Goal: Entertainment & Leisure: Consume media (video, audio)

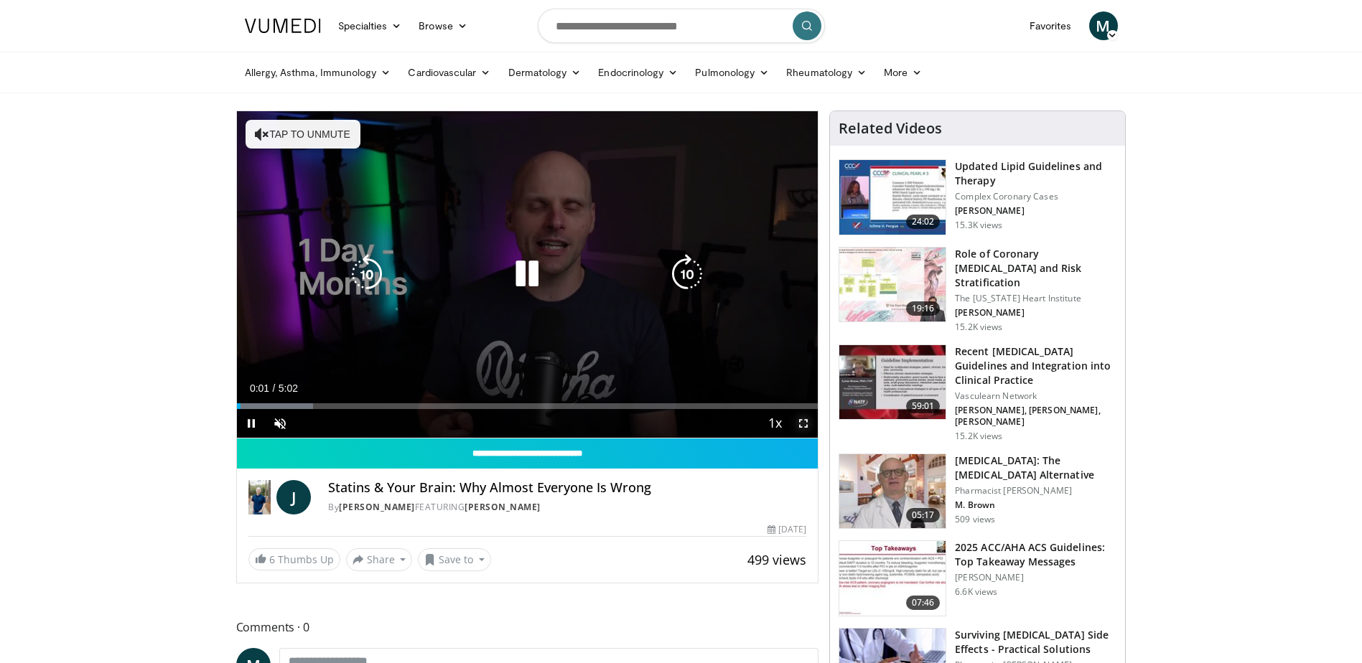
drag, startPoint x: 799, startPoint y: 427, endPoint x: 767, endPoint y: 508, distance: 86.6
click at [799, 427] on span "Video Player" at bounding box center [803, 423] width 29 height 29
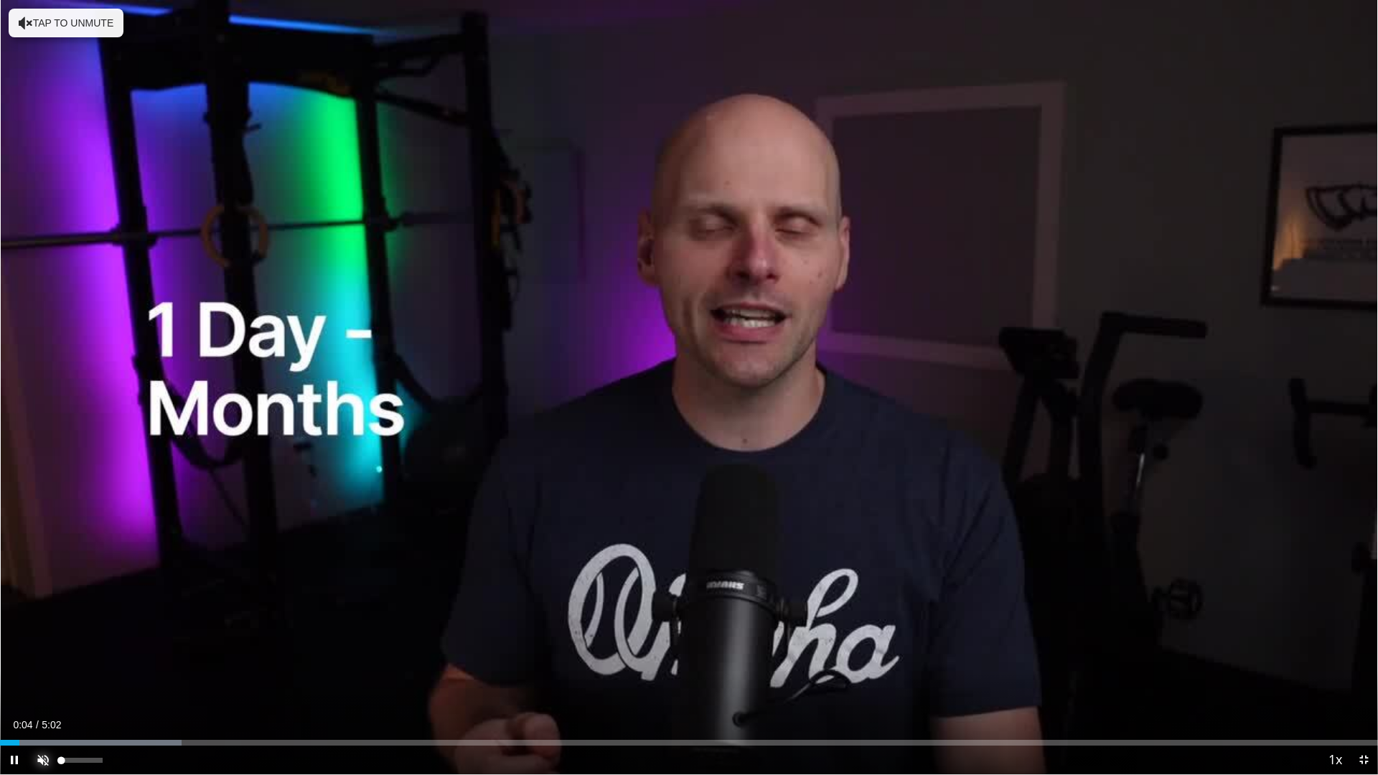
click at [52, 663] on span "Video Player" at bounding box center [43, 760] width 29 height 29
click at [6, 663] on span "Video Player" at bounding box center [14, 760] width 29 height 29
click at [6, 663] on div "Progress Bar" at bounding box center [6, 743] width 1 height 6
click at [13, 663] on span "Video Player" at bounding box center [14, 760] width 29 height 29
